Goal: Task Accomplishment & Management: Manage account settings

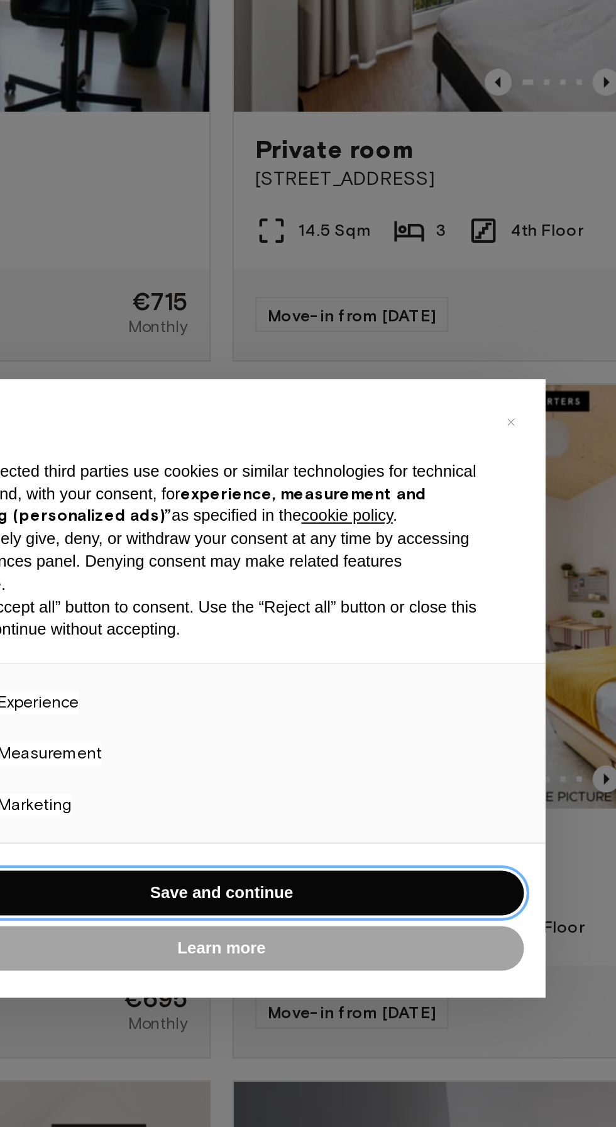
click at [389, 669] on button "Save and continue" at bounding box center [308, 658] width 282 height 21
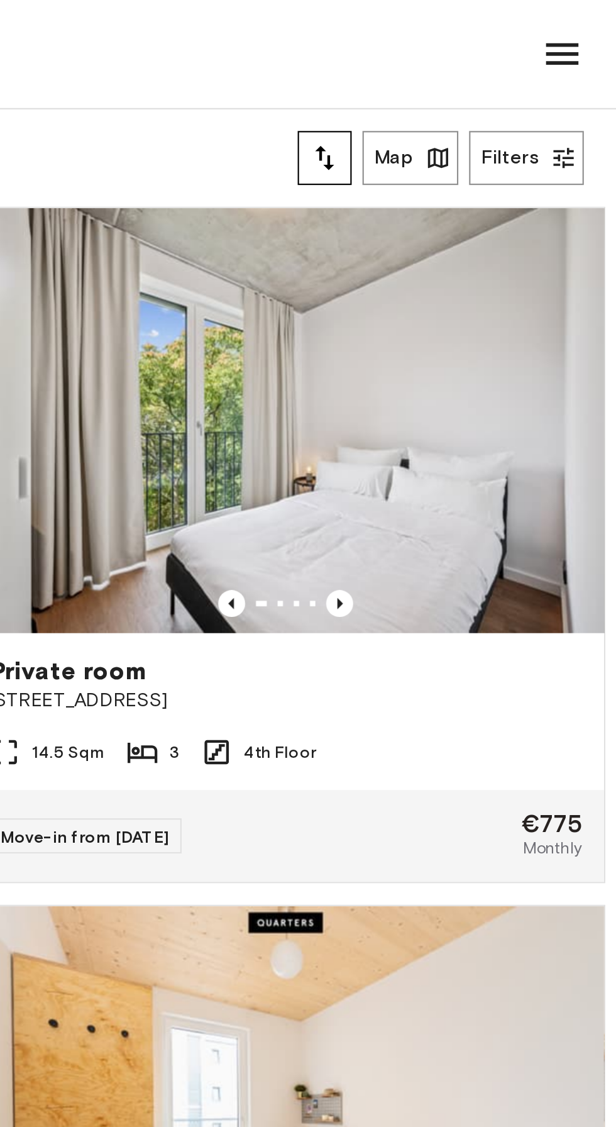
click at [585, 25] on icon at bounding box center [591, 25] width 15 height 10
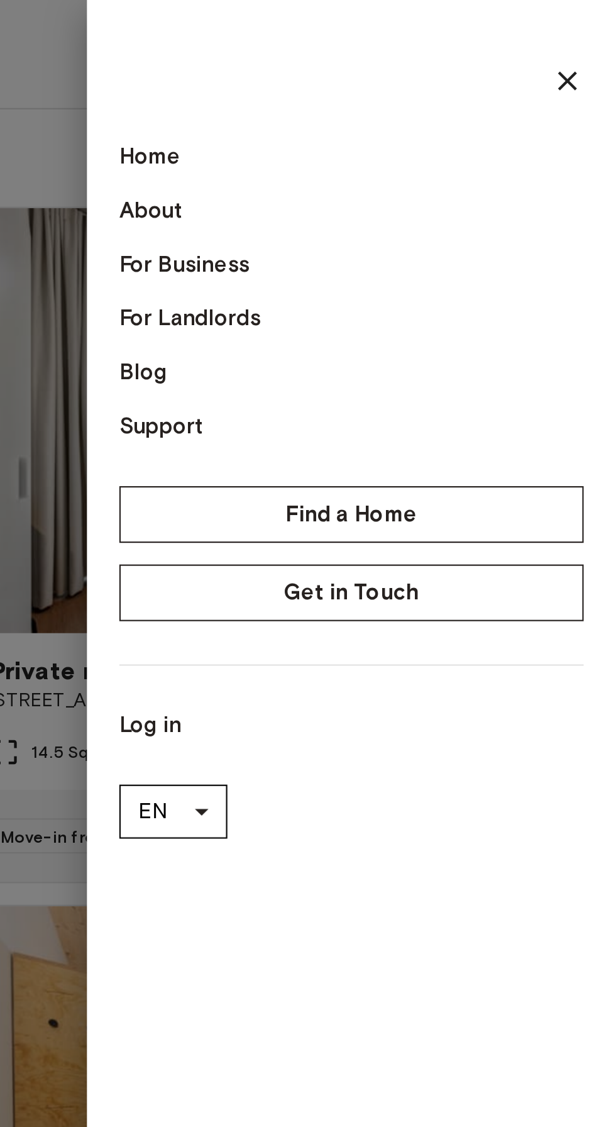
click at [409, 331] on link "Log in" at bounding box center [493, 337] width 216 height 15
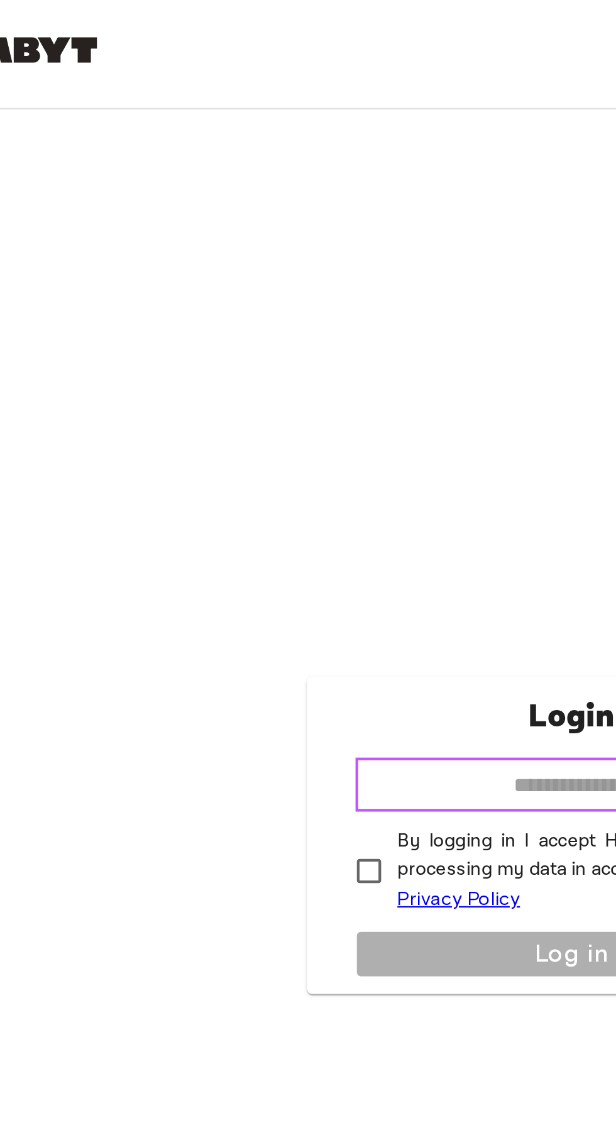
click at [299, 378] on input "email" at bounding box center [308, 365] width 201 height 25
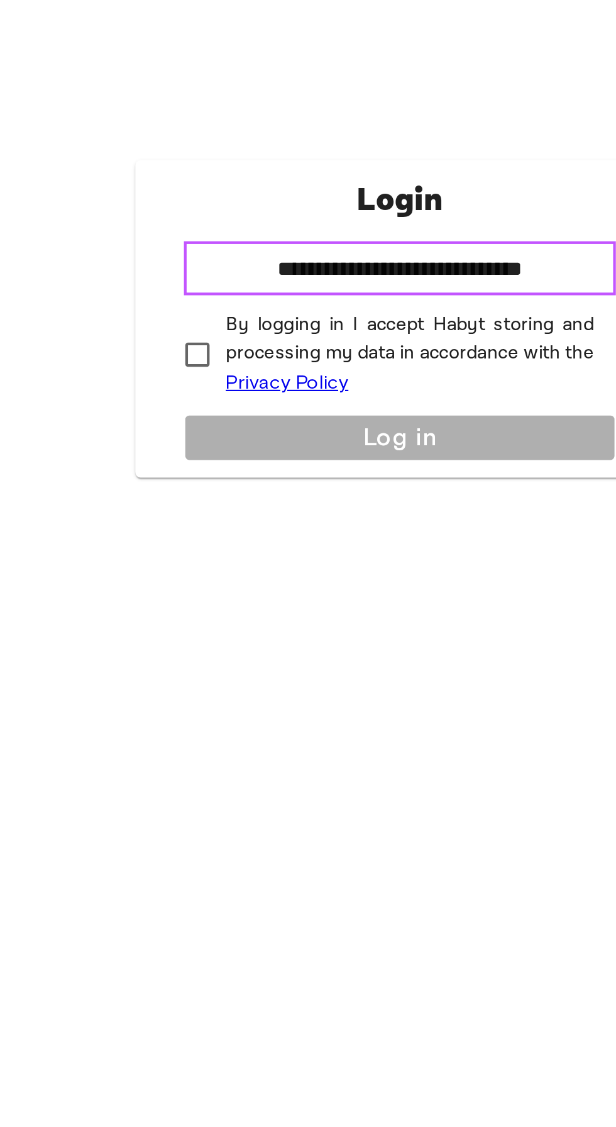
type input "**********"
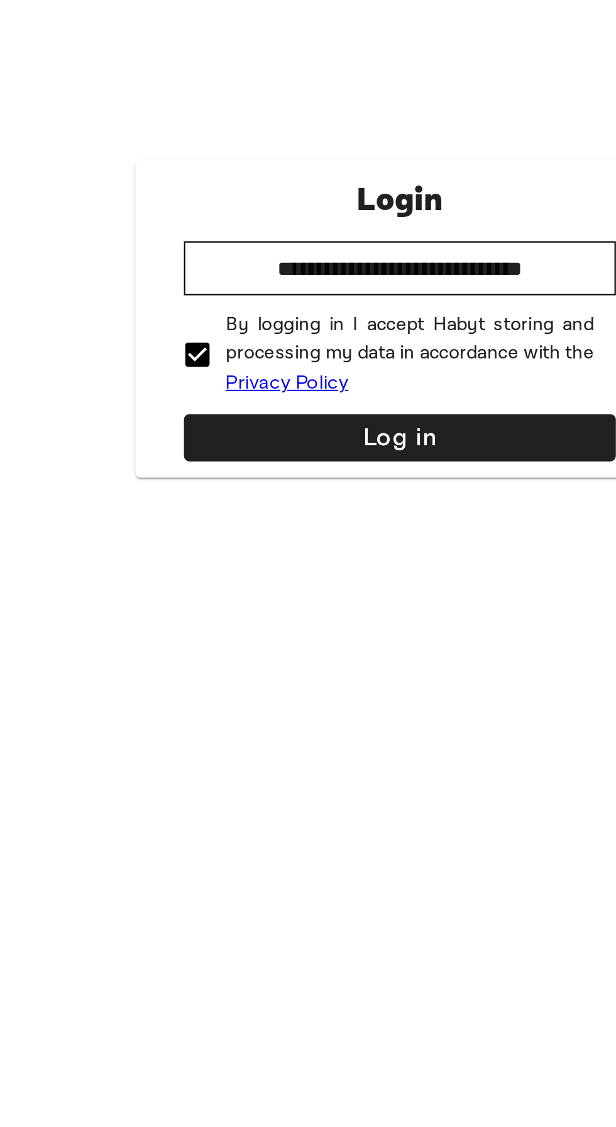
click at [221, 455] on button "Log in" at bounding box center [308, 444] width 201 height 22
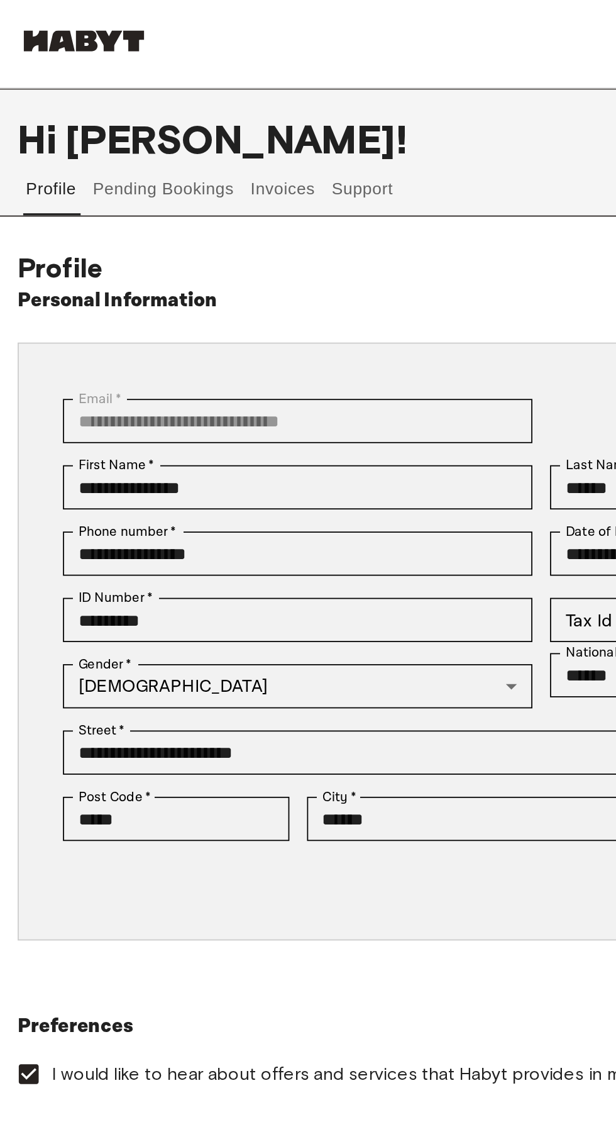
click at [63, 111] on button "Pending Bookings" at bounding box center [94, 107] width 84 height 30
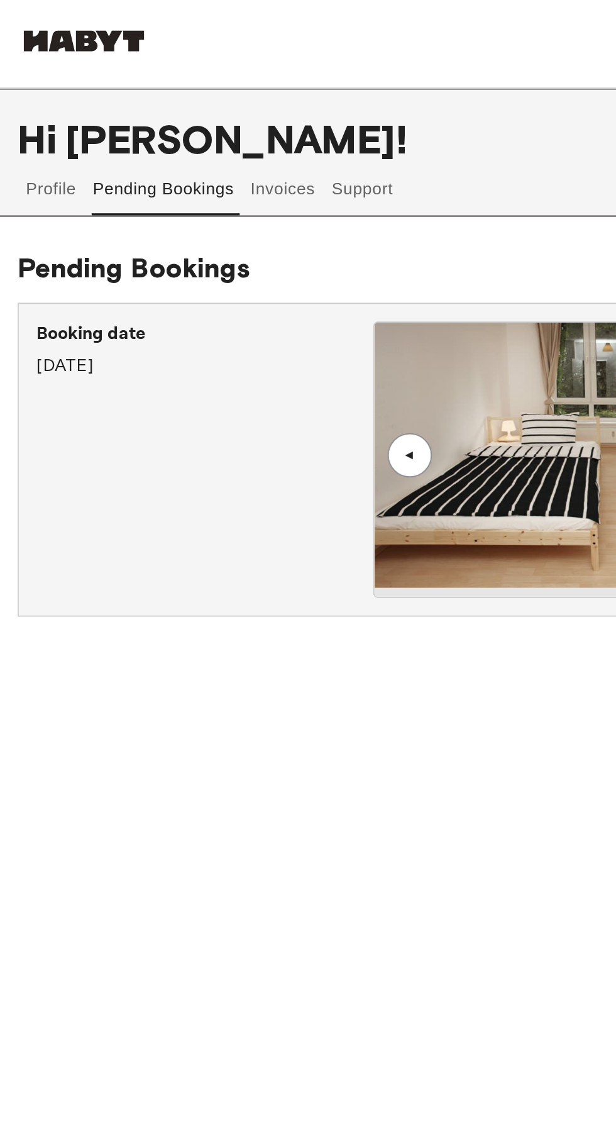
click at [156, 98] on button "Invoices" at bounding box center [161, 107] width 40 height 30
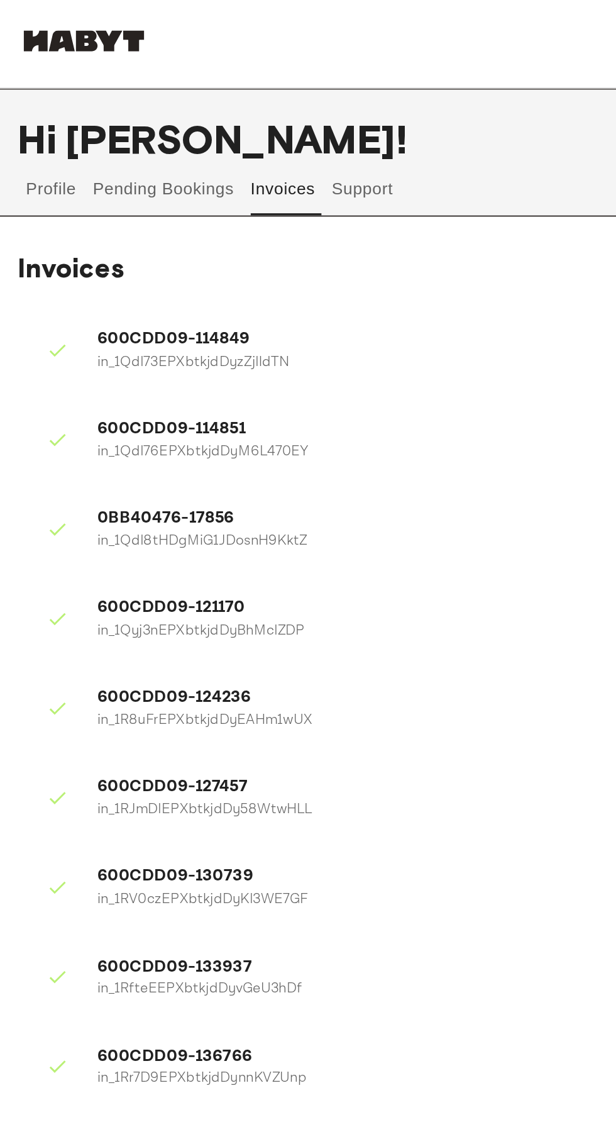
click at [31, 101] on button "Profile" at bounding box center [29, 107] width 32 height 30
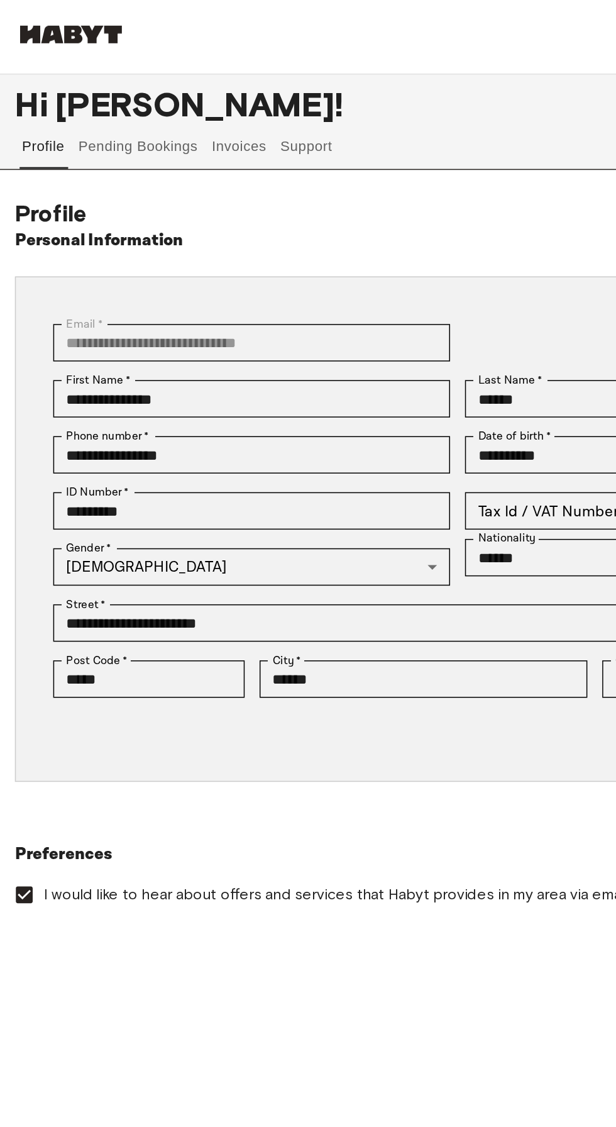
scroll to position [5, 0]
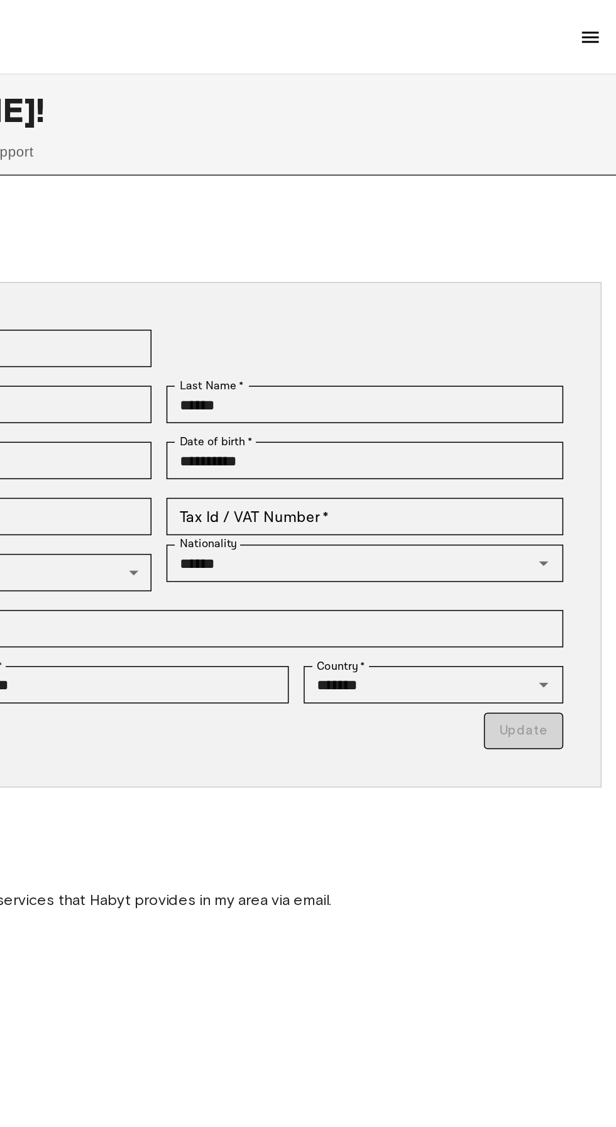
click at [601, 28] on img at bounding box center [598, 25] width 15 height 15
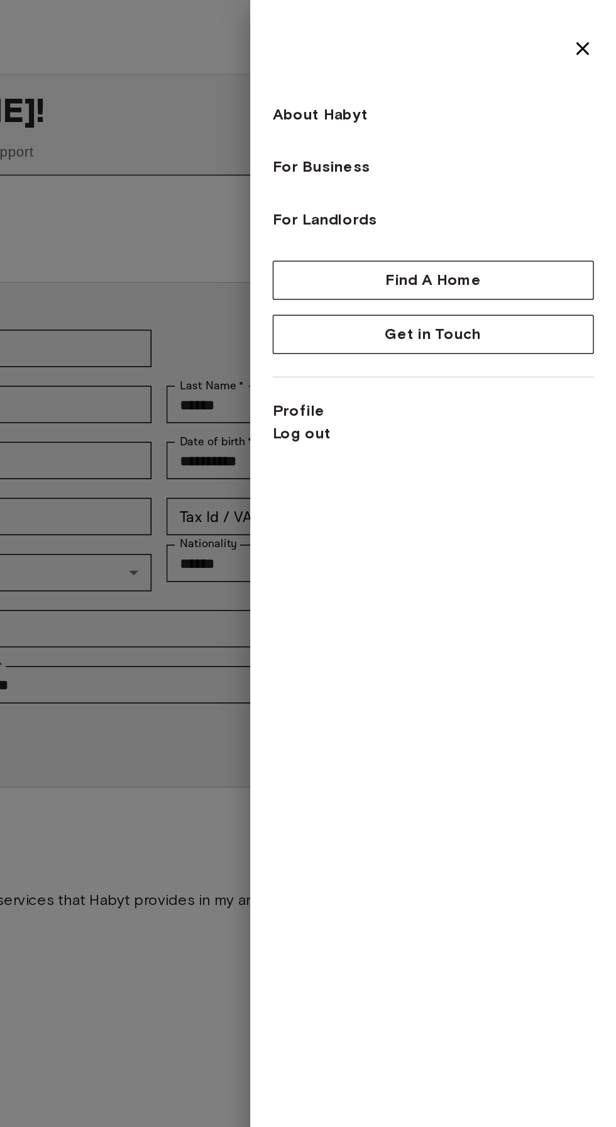
click at [296, 646] on div at bounding box center [308, 563] width 616 height 1127
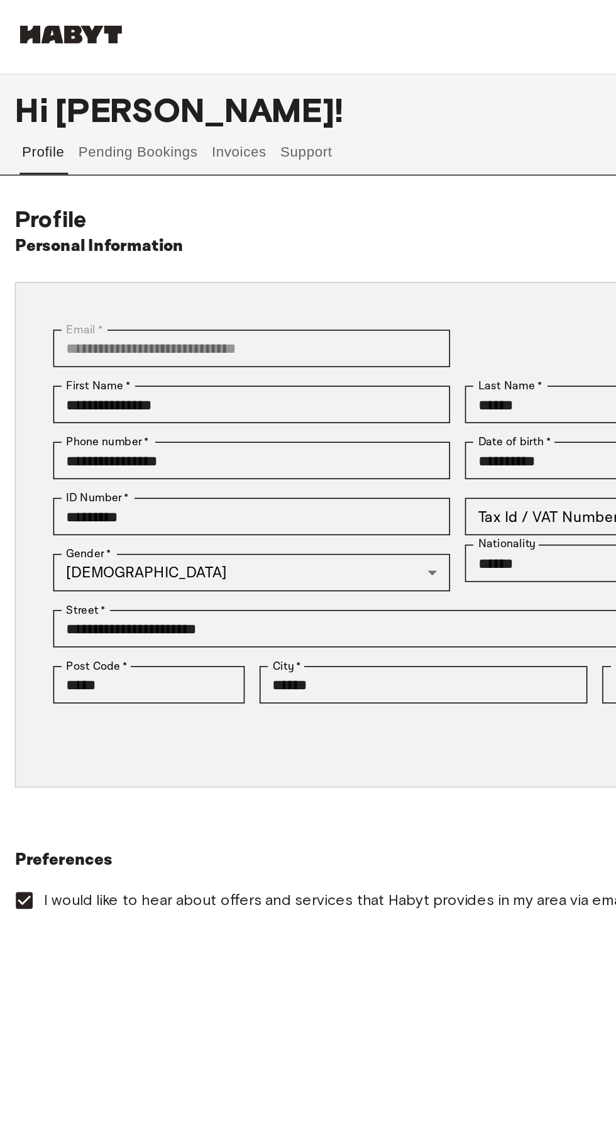
click at [295, 555] on div at bounding box center [308, 562] width 596 height 15
click at [199, 111] on button "Support" at bounding box center [206, 102] width 38 height 30
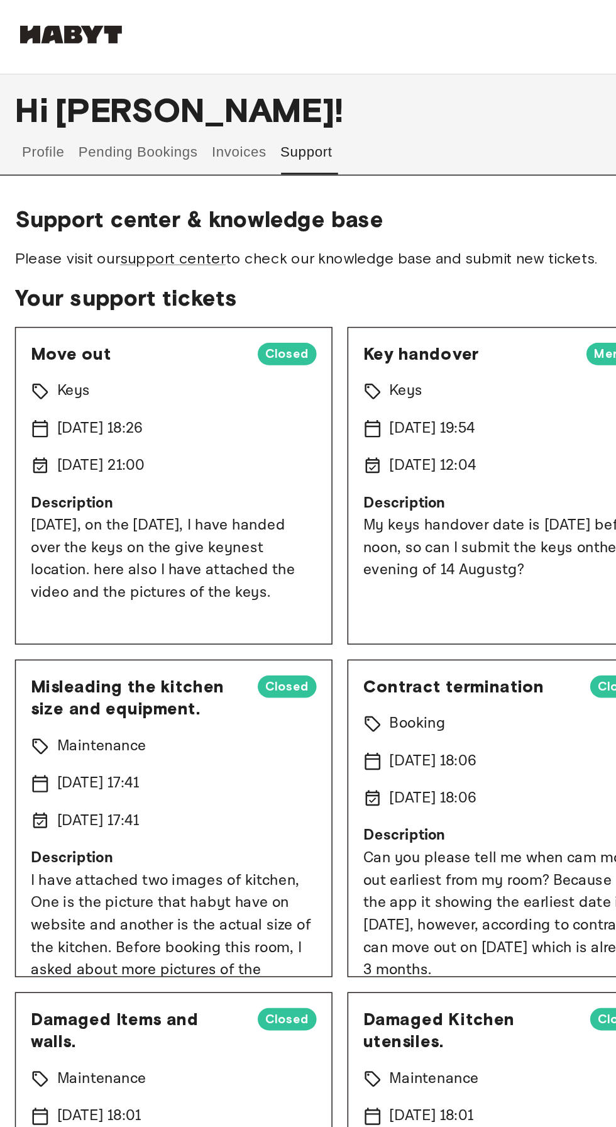
click at [134, 174] on link "support center" at bounding box center [115, 174] width 71 height 12
